Goal: Information Seeking & Learning: Check status

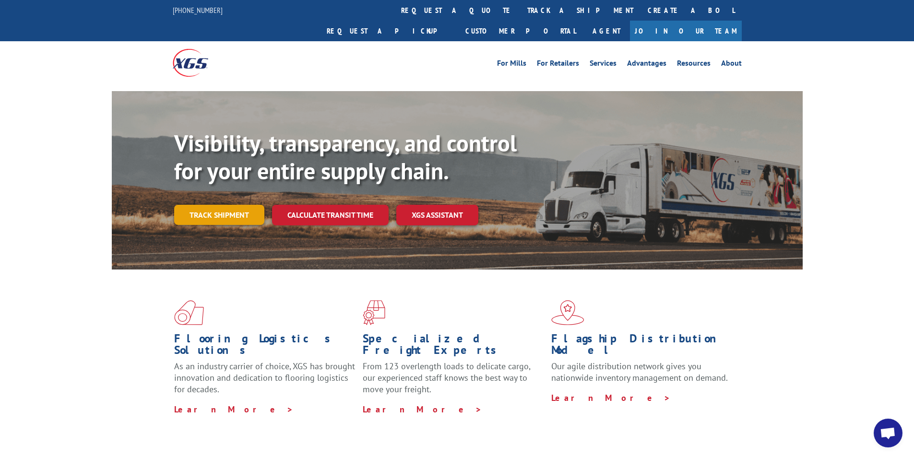
click at [245, 205] on link "Track shipment" at bounding box center [219, 215] width 90 height 20
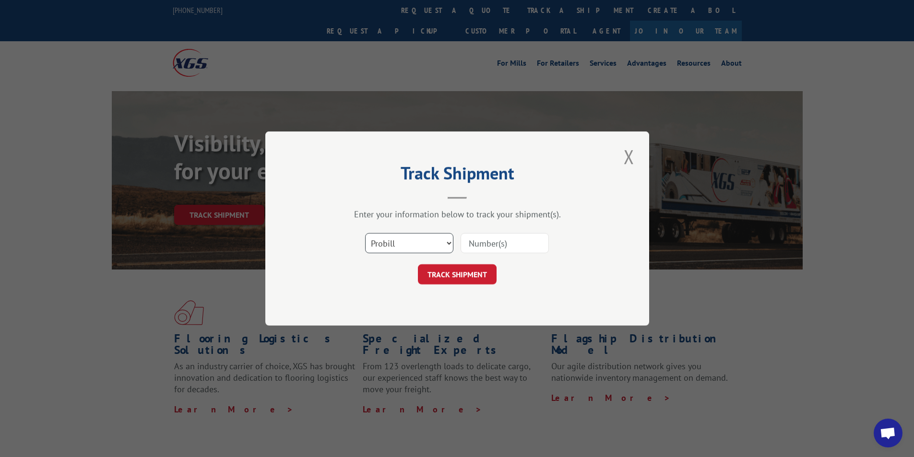
click at [435, 247] on select "Select category... Probill BOL PO" at bounding box center [409, 243] width 88 height 20
select select "bol"
click at [365, 233] on select "Select category... Probill BOL PO" at bounding box center [409, 243] width 88 height 20
click at [488, 250] on input at bounding box center [505, 243] width 88 height 20
paste input "54388407"
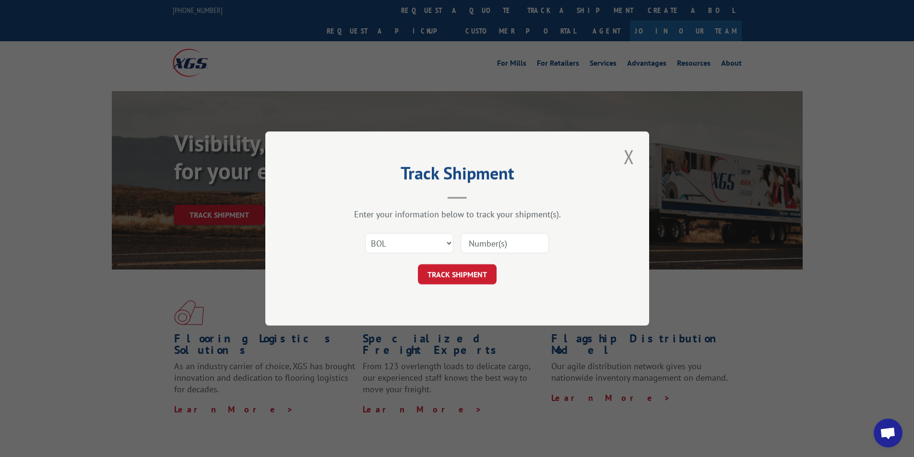
type input "54388407"
click at [478, 277] on button "TRACK SHIPMENT" at bounding box center [457, 274] width 79 height 20
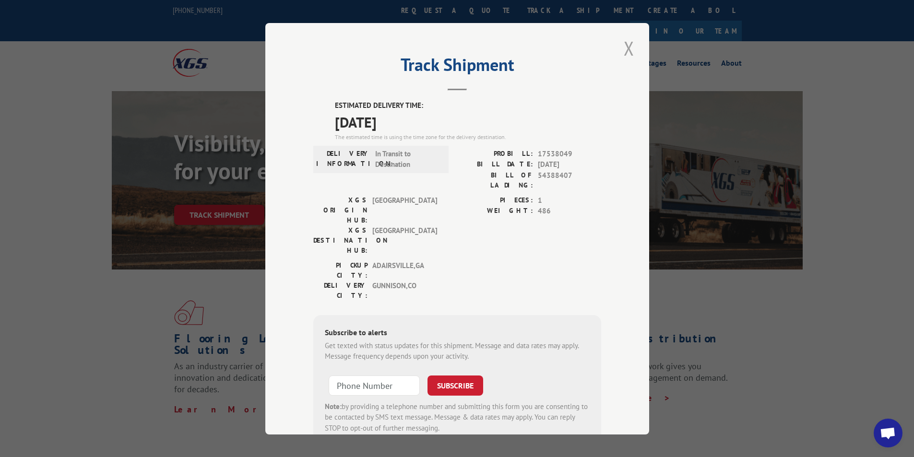
click at [630, 54] on button "Close modal" at bounding box center [629, 48] width 16 height 26
